Goal: Browse casually

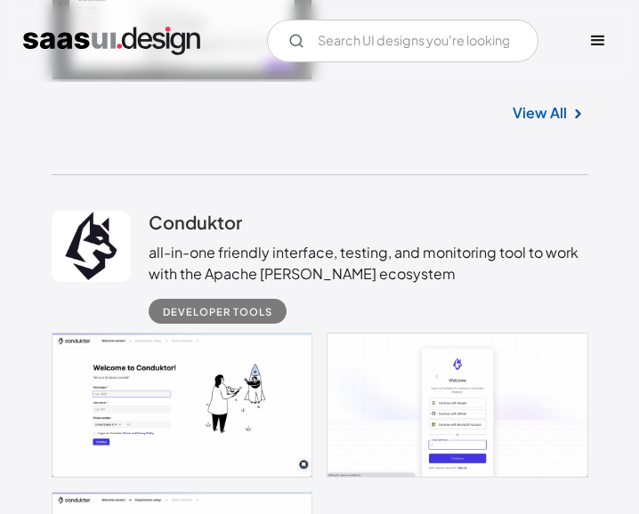
scroll to position [12190, 0]
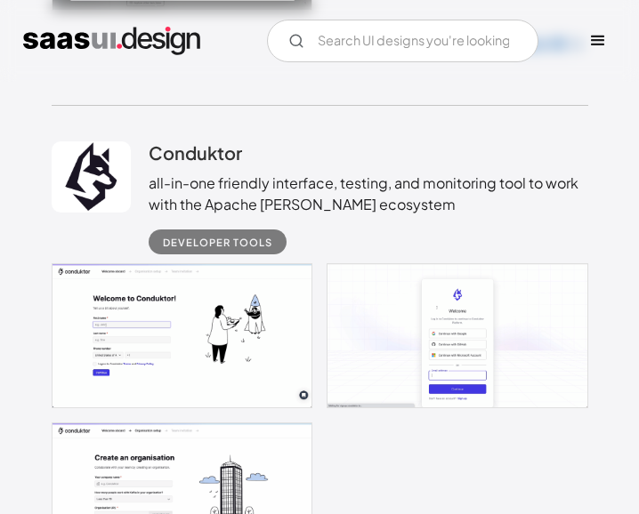
click at [246, 233] on div "Developer tools" at bounding box center [217, 241] width 109 height 21
click at [197, 150] on h2 "Conduktor" at bounding box center [195, 152] width 93 height 22
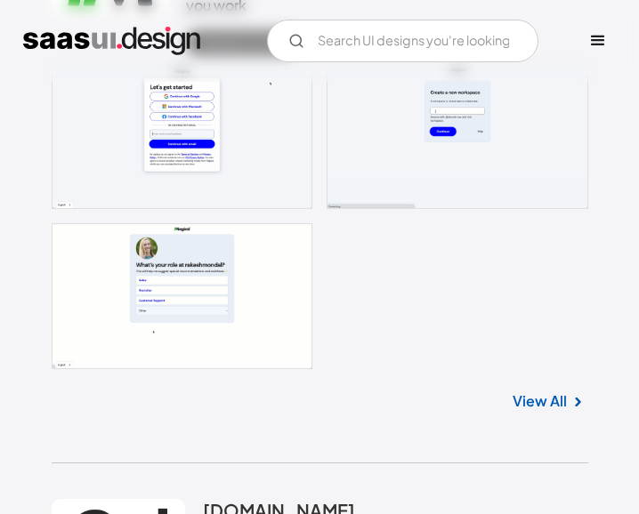
scroll to position [17784, 0]
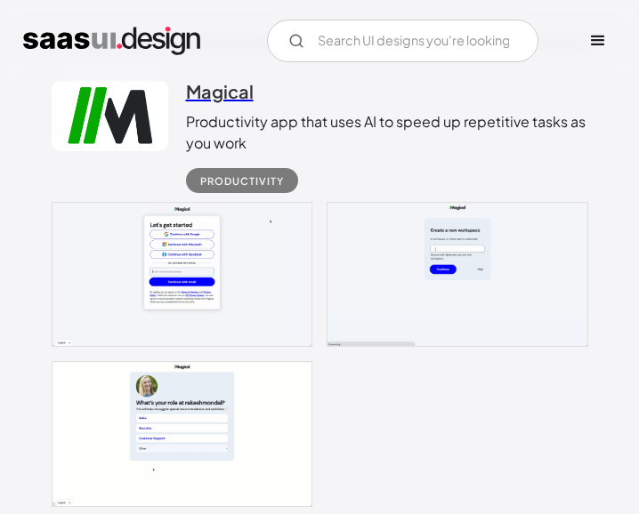
click at [215, 84] on h2 "Magical" at bounding box center [220, 91] width 68 height 22
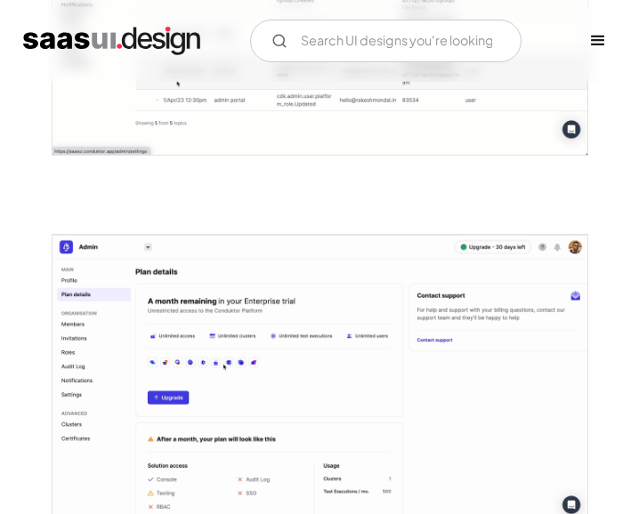
scroll to position [7058, 0]
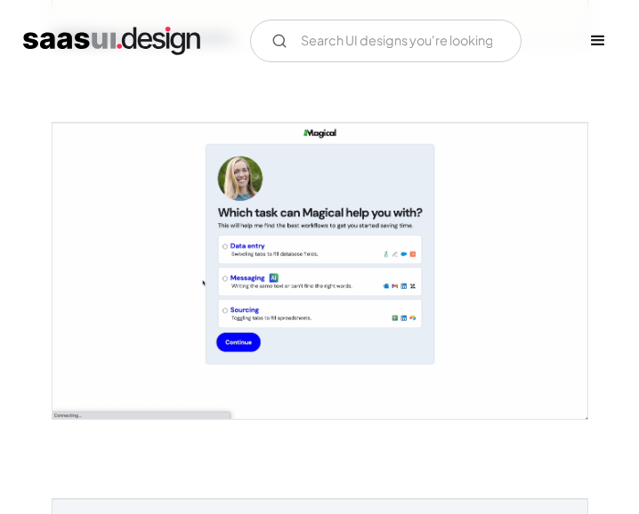
scroll to position [2247, 0]
